Goal: Task Accomplishment & Management: Manage account settings

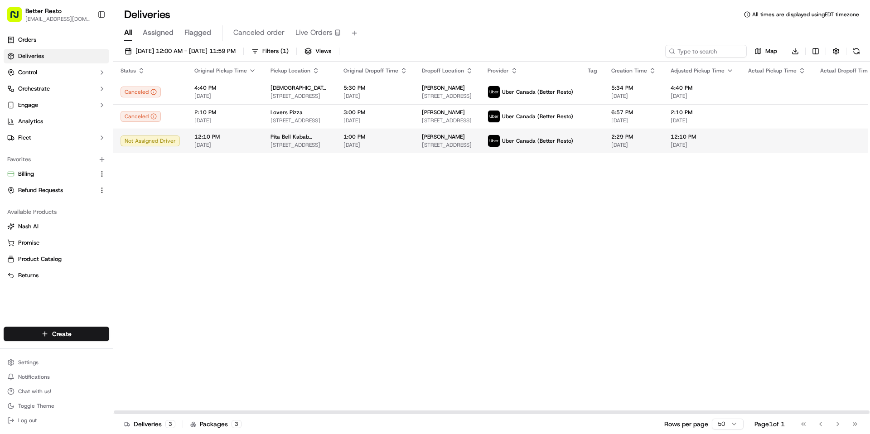
click at [336, 149] on td "1:00 PM [DATE]" at bounding box center [375, 141] width 78 height 24
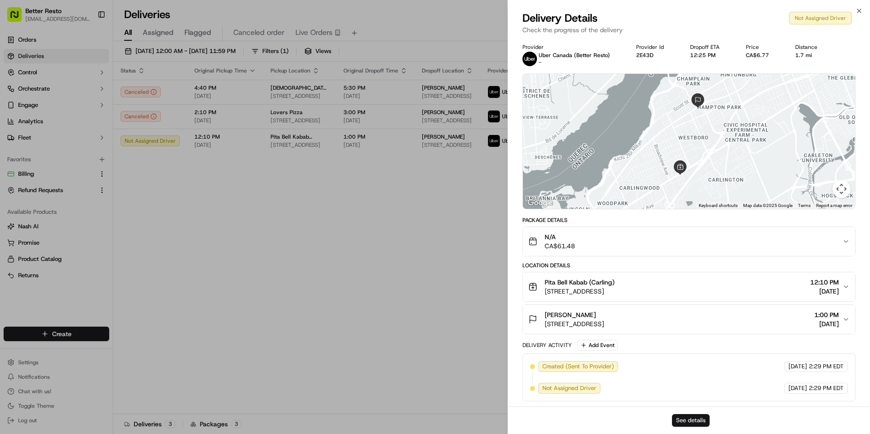
click at [701, 418] on button "See details" at bounding box center [691, 420] width 38 height 13
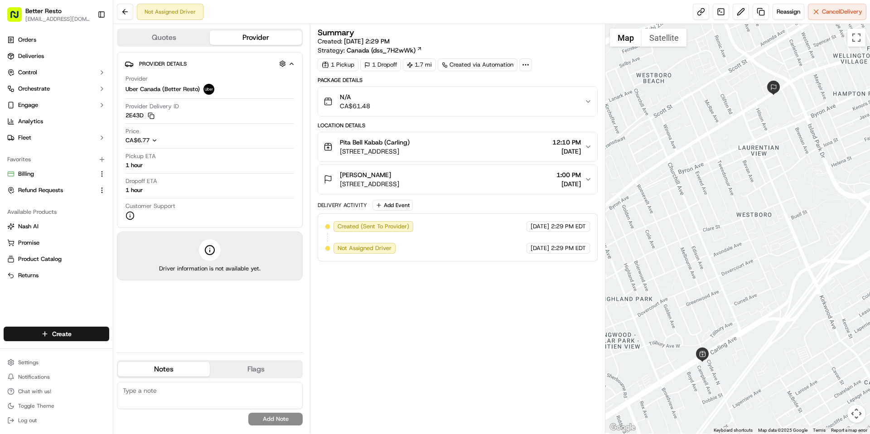
click at [457, 102] on div "N/A CA$61.48" at bounding box center [453, 101] width 260 height 18
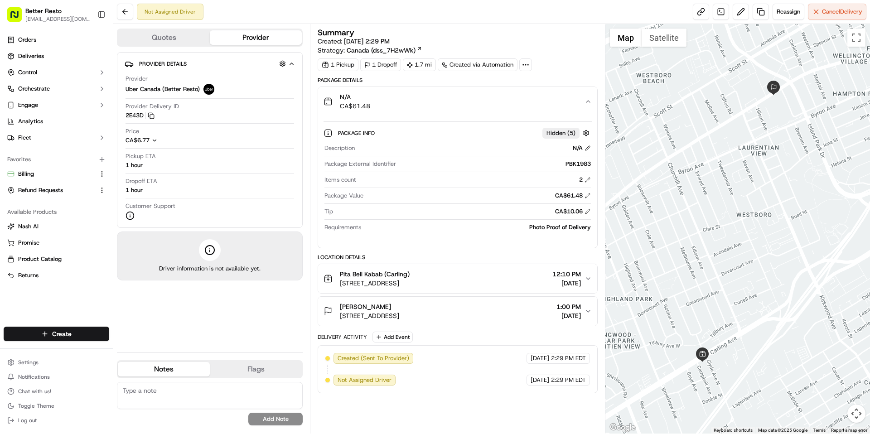
click at [457, 102] on div "N/A CA$61.48" at bounding box center [453, 101] width 260 height 18
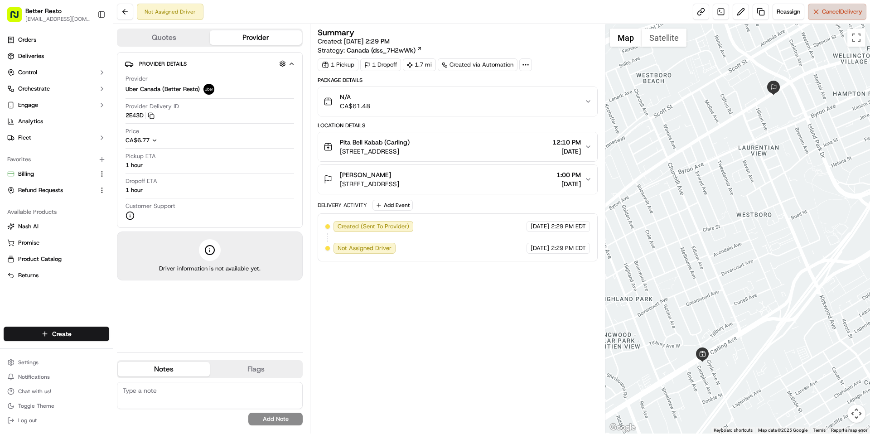
click at [838, 16] on button "Cancel Delivery" at bounding box center [837, 12] width 58 height 16
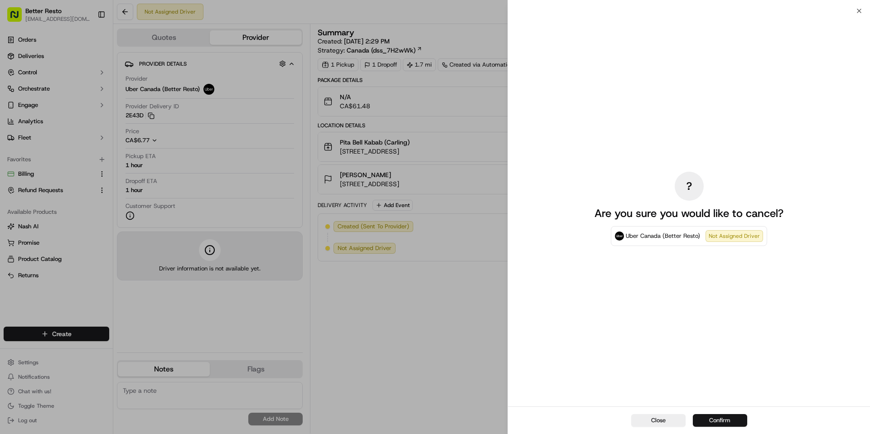
click at [708, 419] on button "Confirm" at bounding box center [720, 420] width 54 height 13
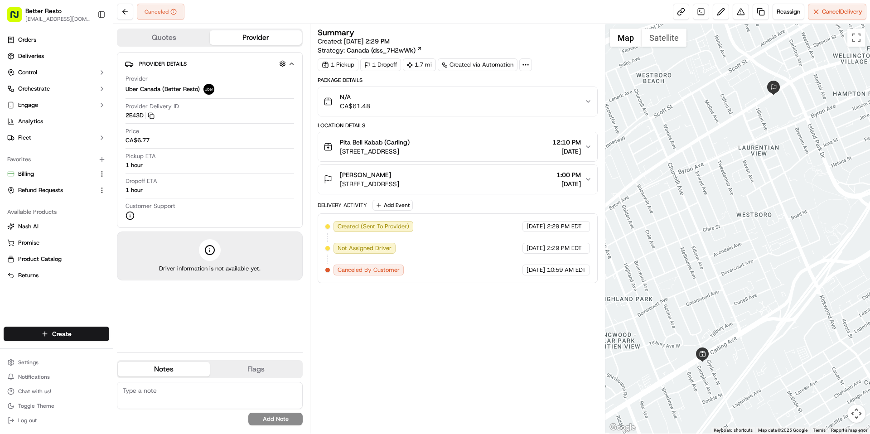
click at [453, 102] on div "N/A CA$61.48" at bounding box center [453, 101] width 260 height 18
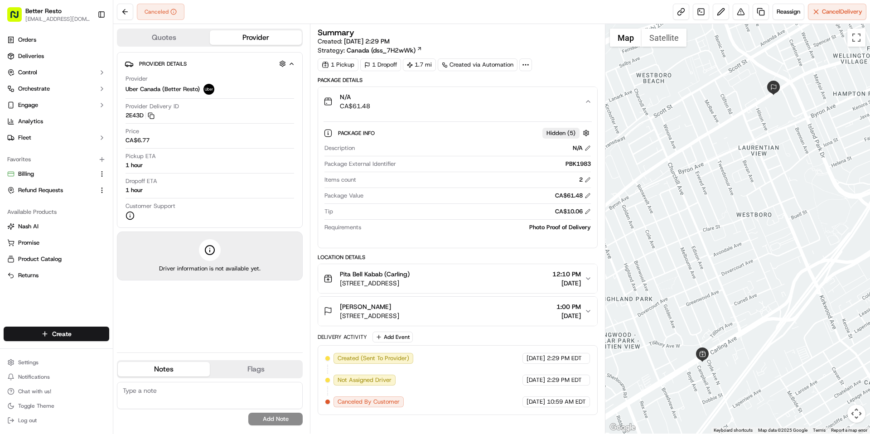
click at [453, 102] on div "N/A CA$61.48" at bounding box center [453, 101] width 260 height 18
